Goal: Information Seeking & Learning: Check status

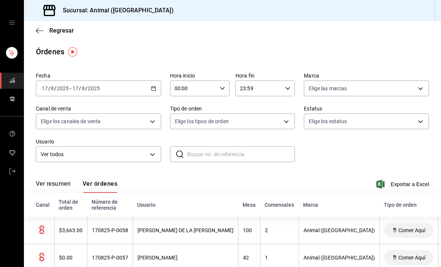
click at [51, 91] on input "8" at bounding box center [52, 88] width 4 height 6
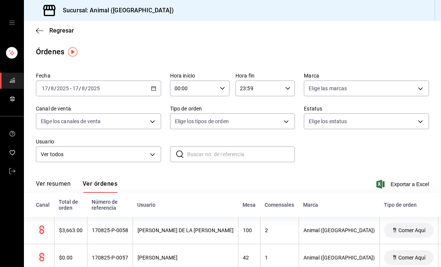
click at [151, 87] on icon "button" at bounding box center [153, 88] width 5 height 5
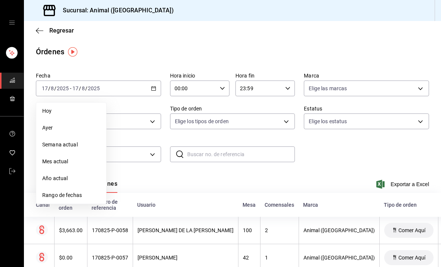
click at [53, 190] on li "Rango de fechas" at bounding box center [71, 195] width 70 height 17
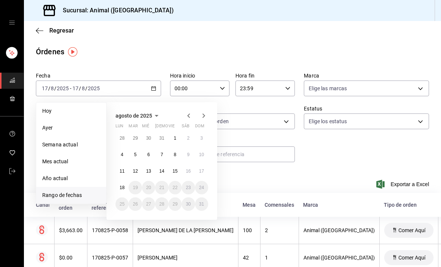
click at [177, 172] on abbr "15" at bounding box center [175, 170] width 5 height 5
click at [176, 172] on abbr "15" at bounding box center [175, 170] width 5 height 5
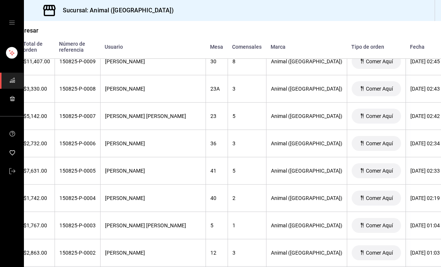
scroll to position [1953, 63]
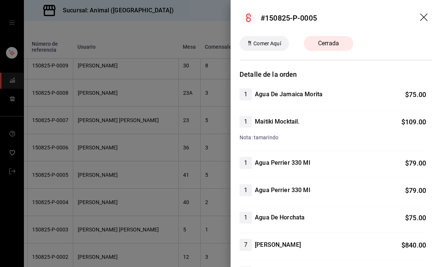
scroll to position [0, 0]
click at [426, 16] on icon "drag" at bounding box center [424, 17] width 9 height 9
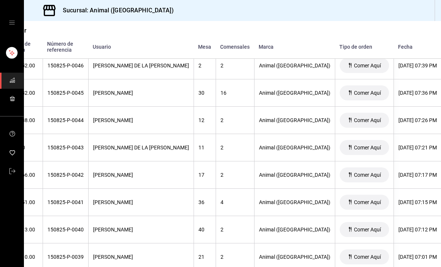
scroll to position [938, 48]
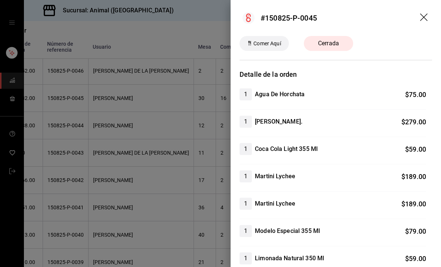
scroll to position [0, 0]
click at [429, 15] on icon "drag" at bounding box center [424, 17] width 9 height 9
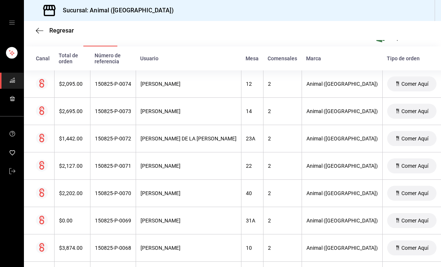
scroll to position [147, 0]
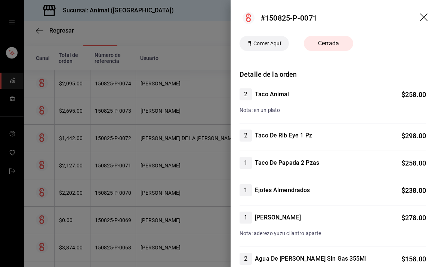
scroll to position [0, 0]
click at [426, 13] on icon "drag" at bounding box center [424, 17] width 9 height 9
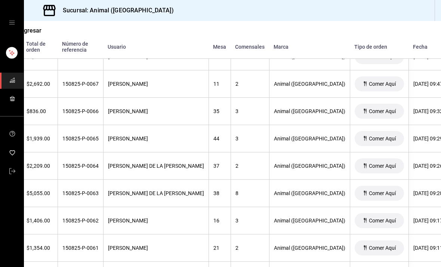
scroll to position [352, 33]
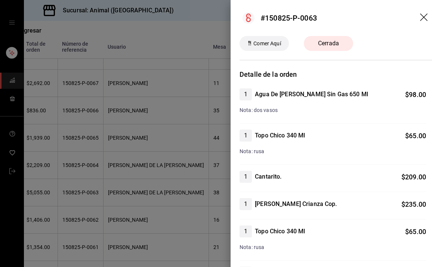
scroll to position [0, 0]
click at [428, 15] on icon "drag" at bounding box center [424, 17] width 9 height 9
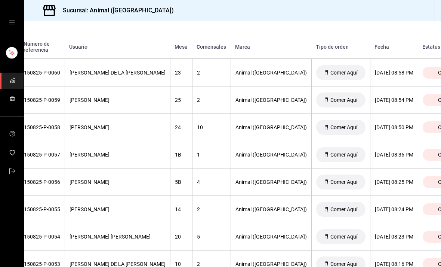
scroll to position [554, 71]
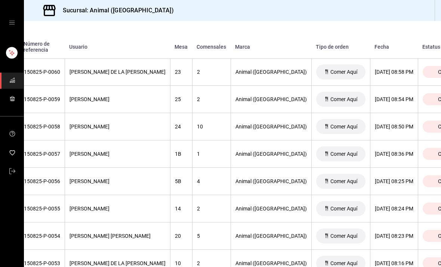
click at [435, 153] on span "Cerrada" at bounding box center [447, 154] width 25 height 6
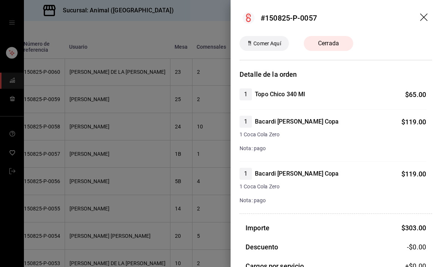
scroll to position [0, 0]
click at [425, 18] on icon "drag" at bounding box center [423, 16] width 7 height 7
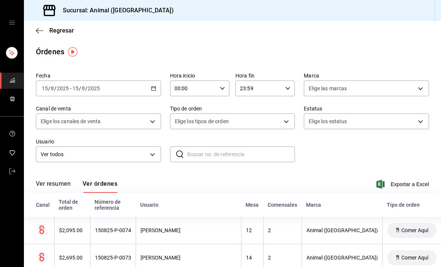
click at [155, 88] on \(Stroke\) "button" at bounding box center [153, 88] width 4 height 0
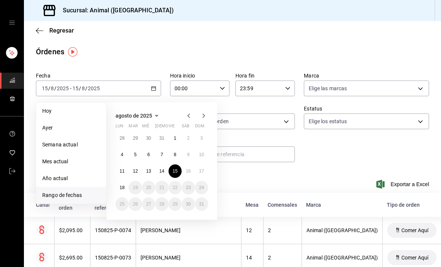
click at [190, 173] on abbr "16" at bounding box center [188, 170] width 5 height 5
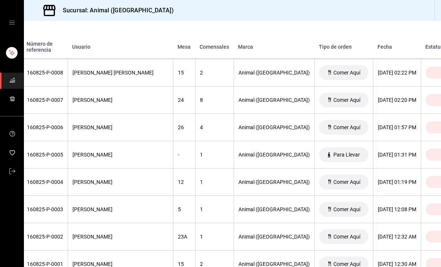
scroll to position [1947, 66]
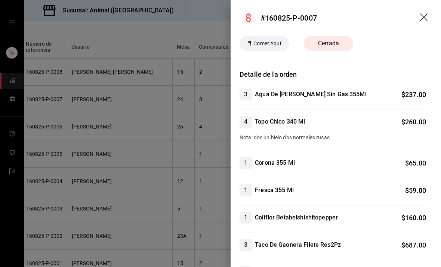
scroll to position [0, 0]
click at [428, 16] on icon "drag" at bounding box center [424, 17] width 9 height 9
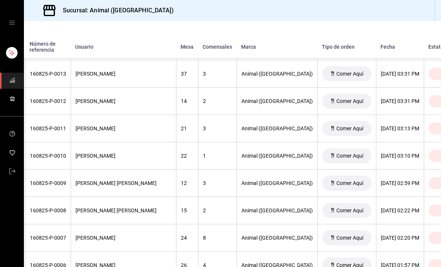
scroll to position [1809, 62]
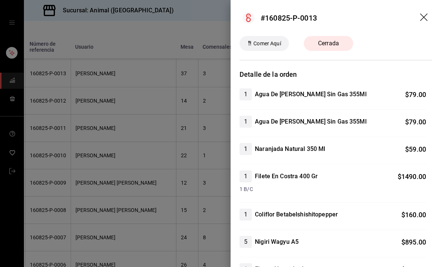
scroll to position [0, 0]
click at [428, 13] on icon "drag" at bounding box center [424, 17] width 9 height 9
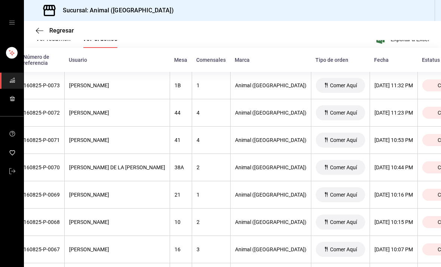
scroll to position [0, 68]
click at [435, 194] on span "Cerrada" at bounding box center [447, 195] width 25 height 6
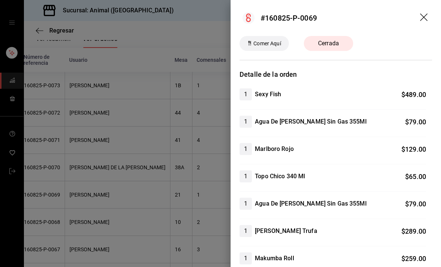
scroll to position [0, 0]
click at [425, 19] on icon "drag" at bounding box center [424, 17] width 9 height 9
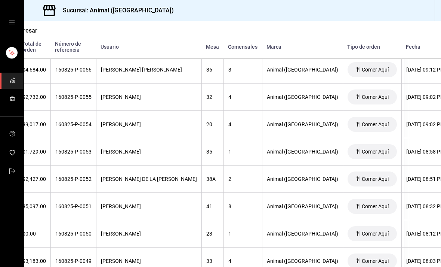
scroll to position [638, 36]
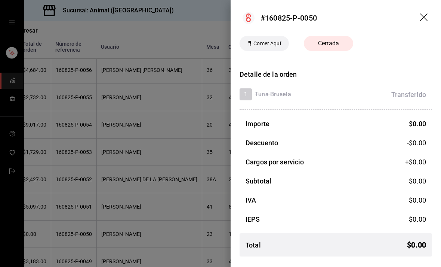
click at [422, 20] on icon "drag" at bounding box center [423, 16] width 7 height 7
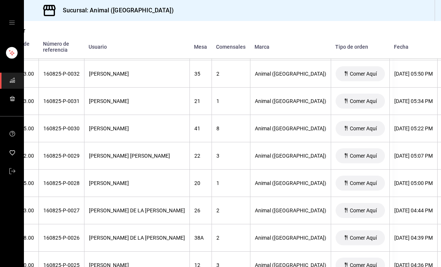
scroll to position [1290, 49]
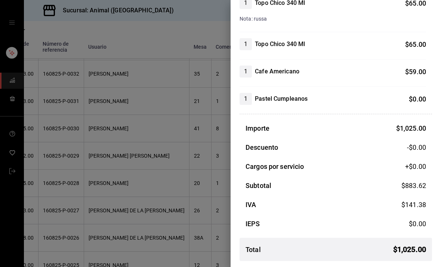
scroll to position [201, 0]
